Goal: Navigation & Orientation: Find specific page/section

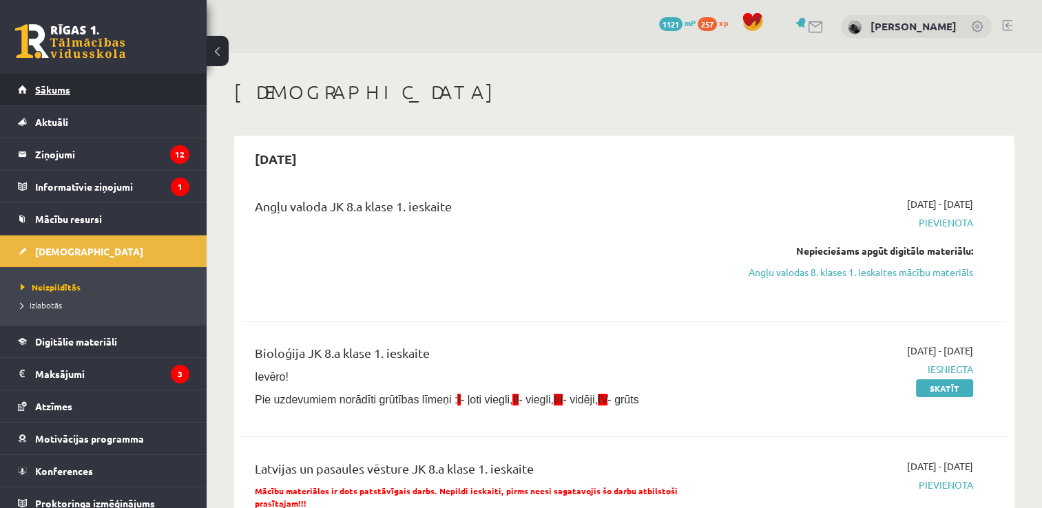
click at [88, 83] on link "Sākums" at bounding box center [104, 90] width 172 height 32
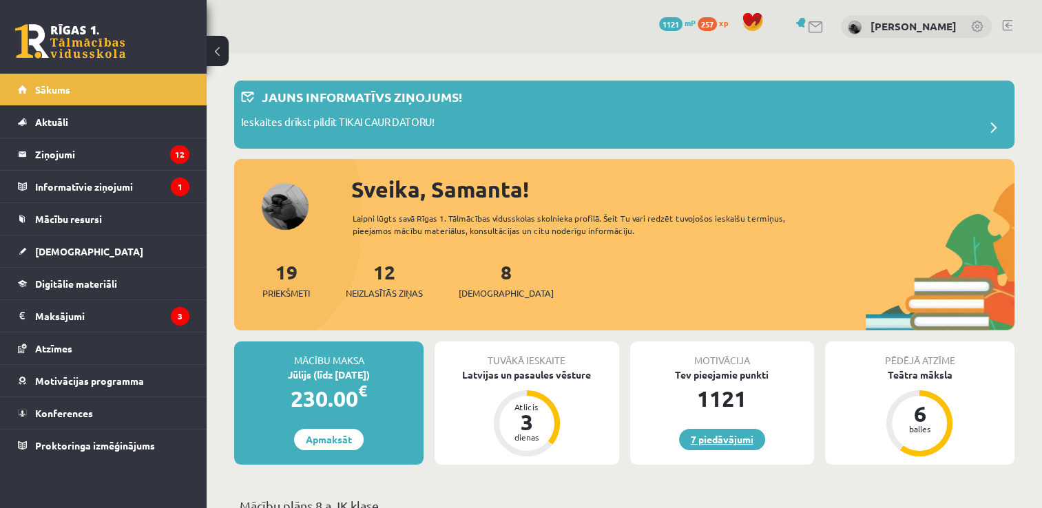
click at [722, 442] on link "7 piedāvājumi" at bounding box center [722, 439] width 86 height 21
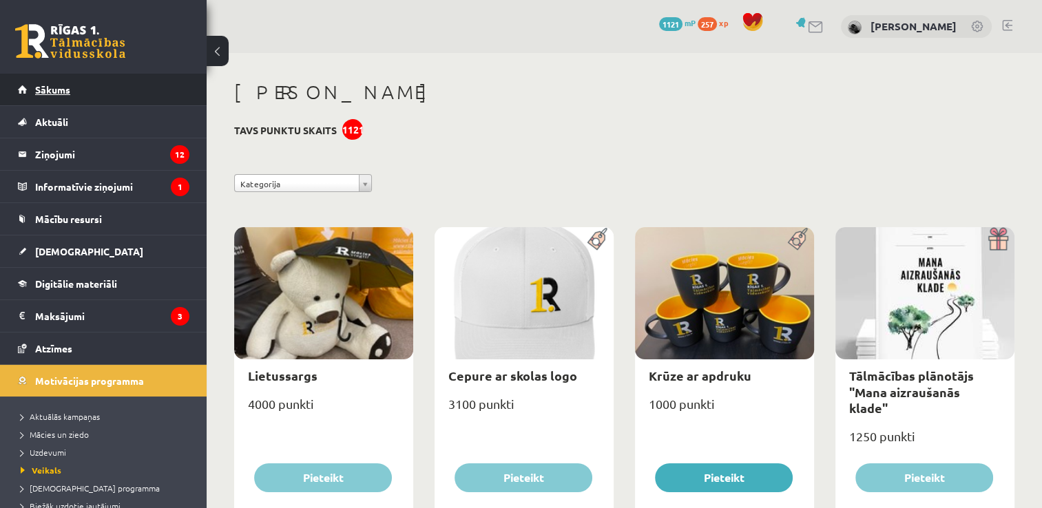
click at [93, 90] on link "Sākums" at bounding box center [104, 90] width 172 height 32
